Goal: Transaction & Acquisition: Purchase product/service

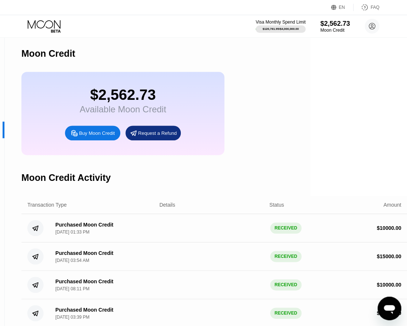
scroll to position [5, 97]
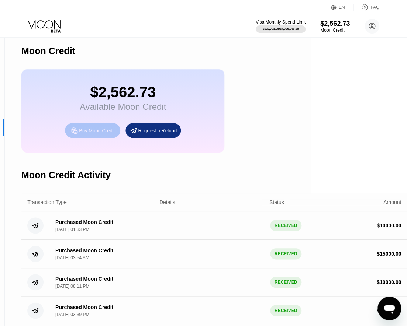
click at [95, 129] on div "Buy Moon Credit" at bounding box center [97, 131] width 36 height 6
type input "0"
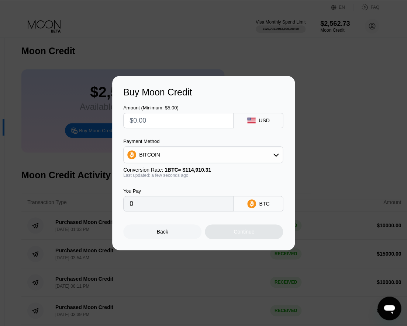
click at [179, 159] on div "BITCOIN" at bounding box center [203, 155] width 159 height 15
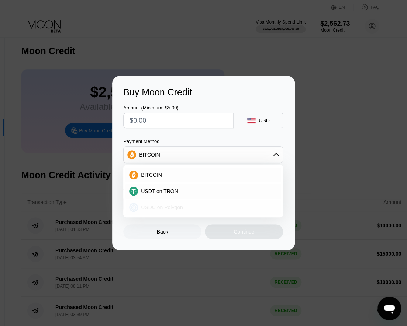
click at [153, 205] on span "USDC on Polygon" at bounding box center [162, 208] width 42 height 6
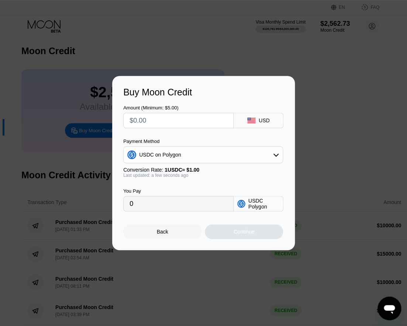
click at [160, 124] on input "text" at bounding box center [178, 120] width 98 height 15
type input "$10"
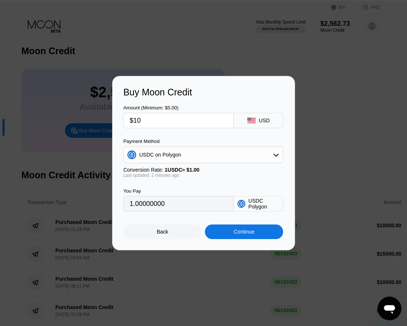
type input "10.00000000"
type input "$100"
type input "100.00000000"
type input "$1000"
type input "1000.00000000"
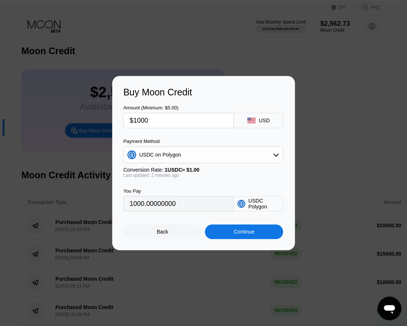
type input "$10000"
type input "10000.00000000"
type input "$10000"
click at [223, 233] on div "Continue" at bounding box center [244, 232] width 78 height 15
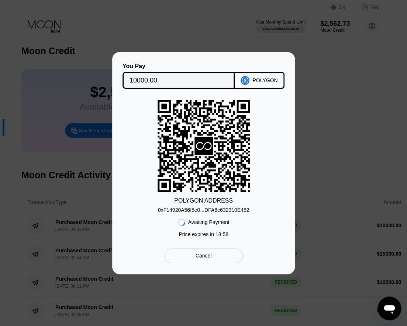
click at [227, 210] on div "0xF14920A56f5e0...DFA6c632310E482" at bounding box center [203, 210] width 91 height 6
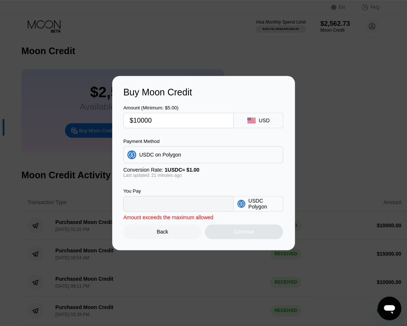
type input "10000.00000000"
